Goal: Register for event/course

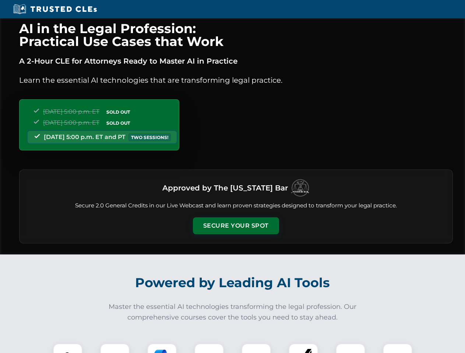
click at [236, 226] on button "Secure Your Spot" at bounding box center [236, 225] width 86 height 17
click at [68, 348] on img at bounding box center [67, 358] width 21 height 21
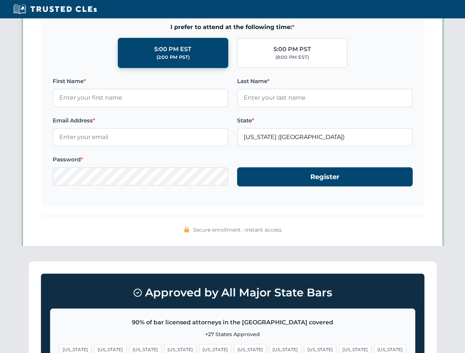
click at [269, 348] on span "[US_STATE]" at bounding box center [285, 349] width 32 height 11
click at [339, 348] on span "[US_STATE]" at bounding box center [355, 349] width 32 height 11
